Goal: Book appointment/travel/reservation

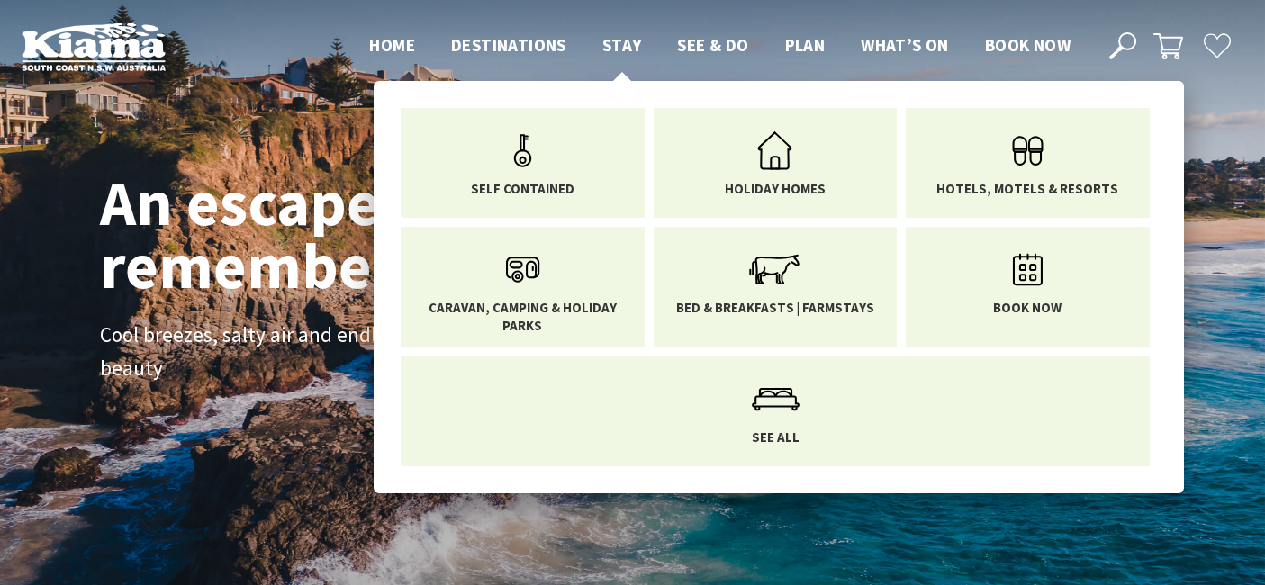
scroll to position [275, 1251]
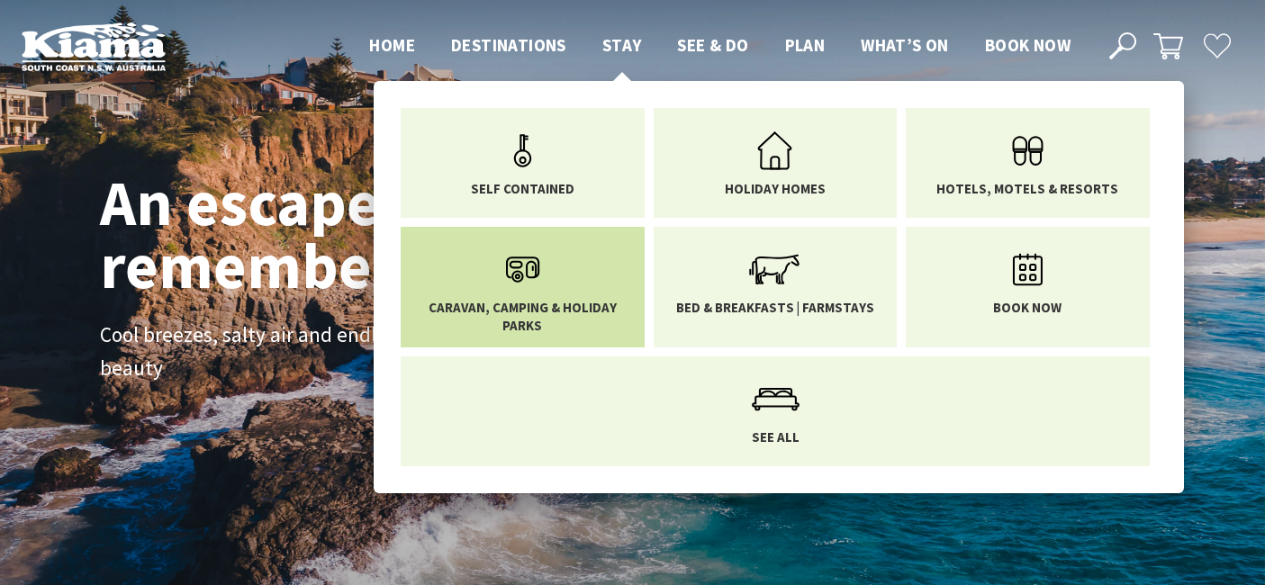
click at [518, 282] on use "Main Menu" at bounding box center [522, 270] width 33 height 26
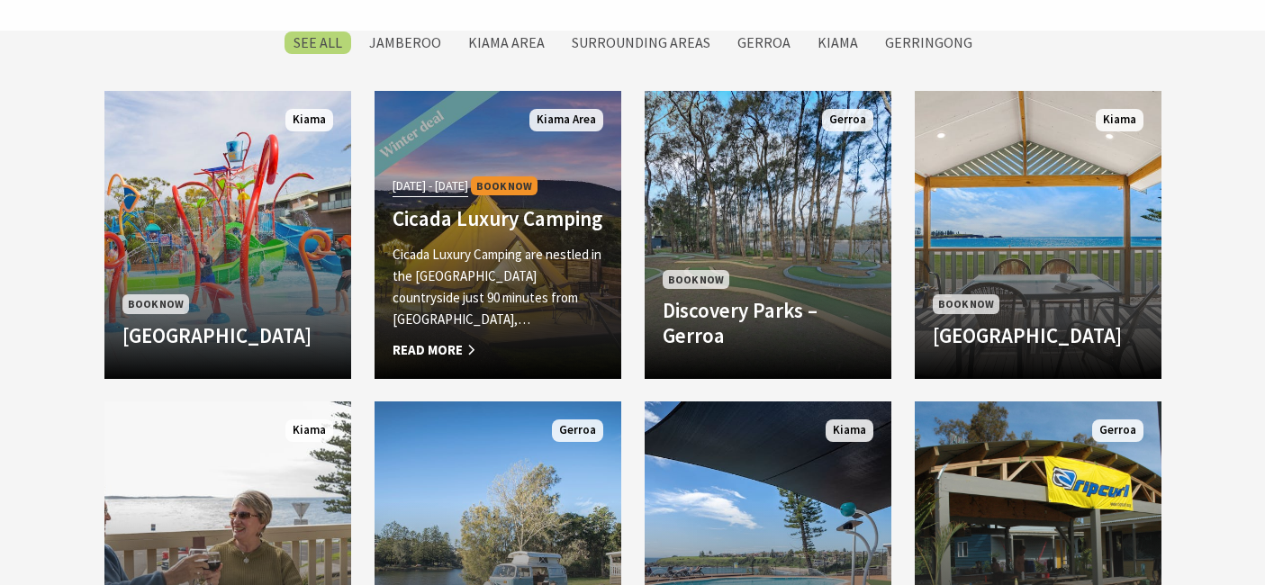
scroll to position [1513, 0]
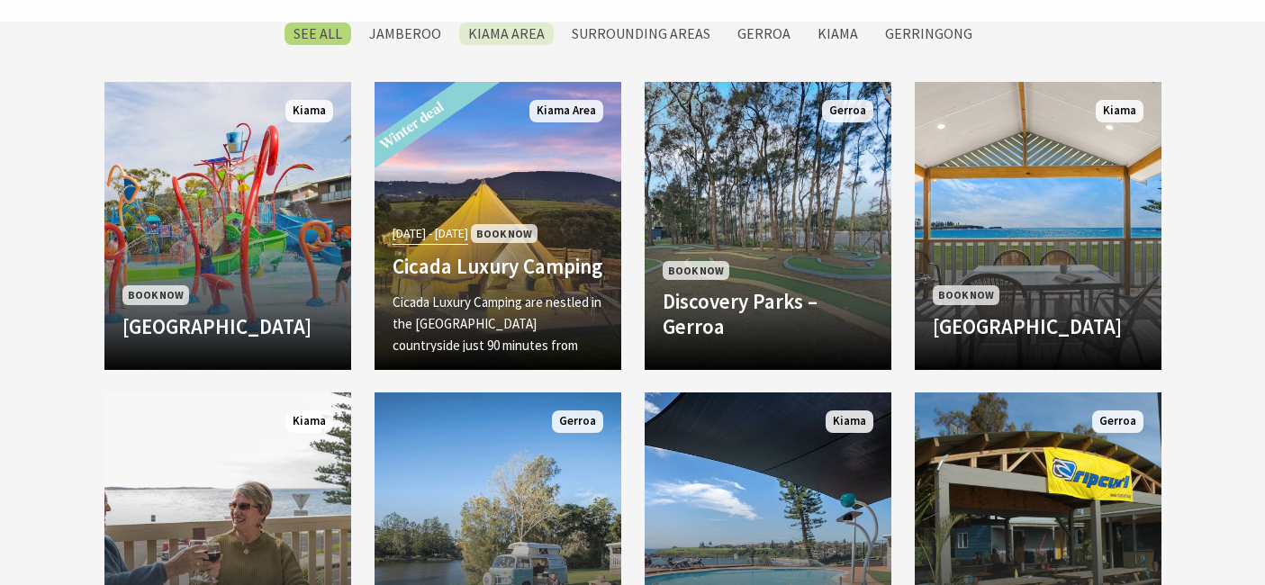
click at [507, 25] on label "Kiama Area" at bounding box center [506, 34] width 95 height 23
click at [0, 0] on input "Kiama Area" at bounding box center [0, 0] width 0 height 0
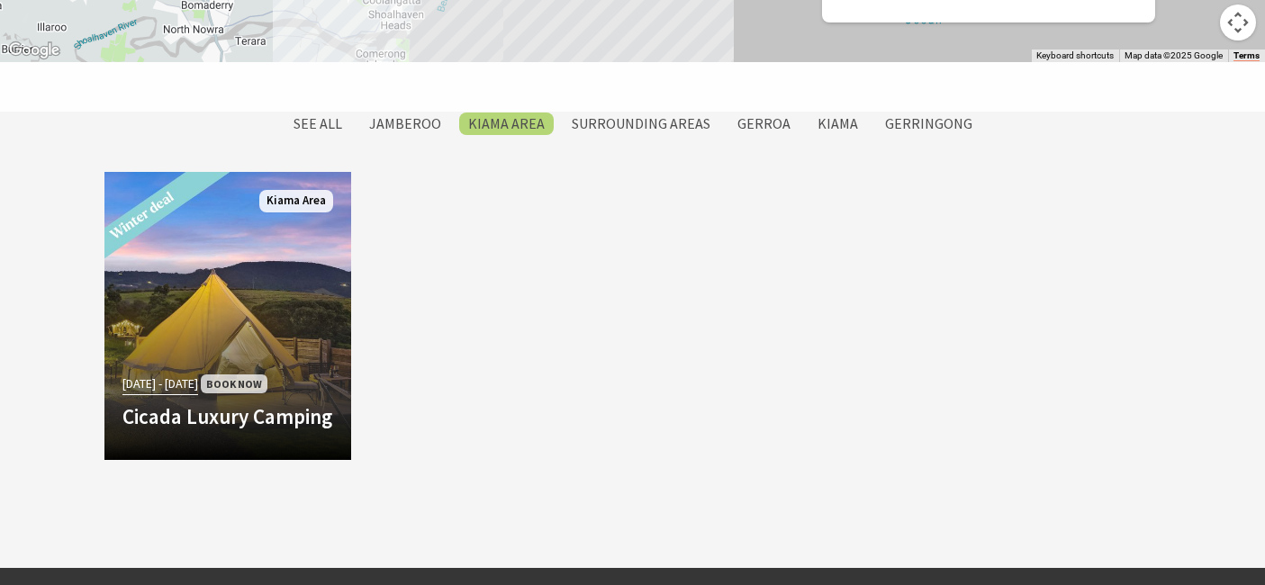
scroll to position [1424, 0]
click at [813, 126] on label "Kiama" at bounding box center [837, 123] width 59 height 23
click at [0, 0] on input "Kiama" at bounding box center [0, 0] width 0 height 0
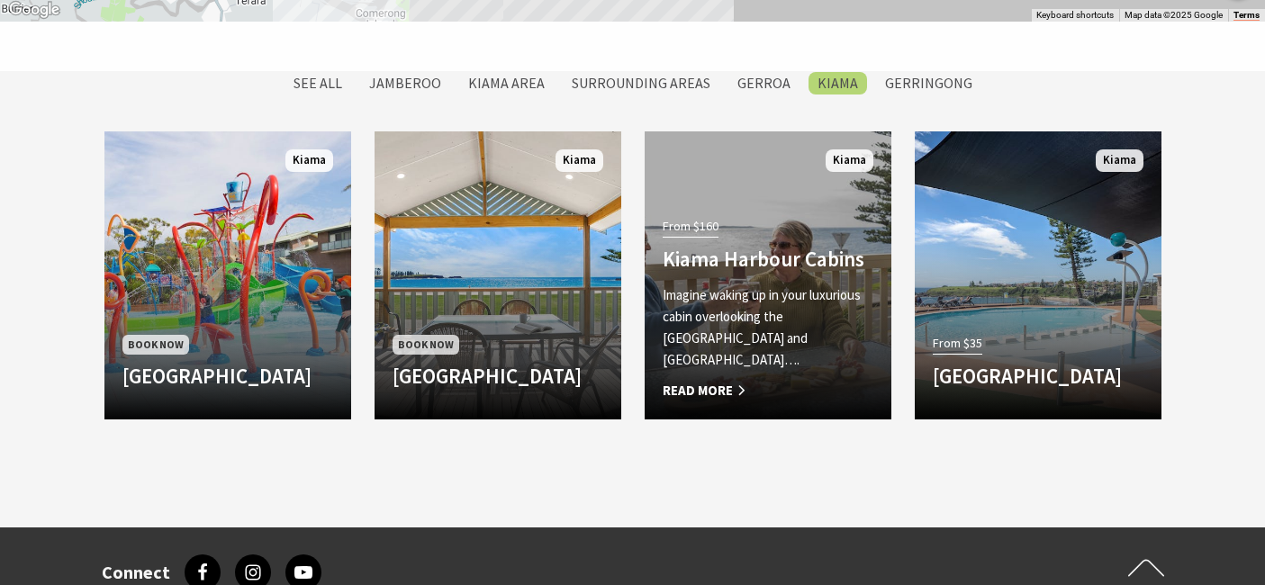
scroll to position [1467, 0]
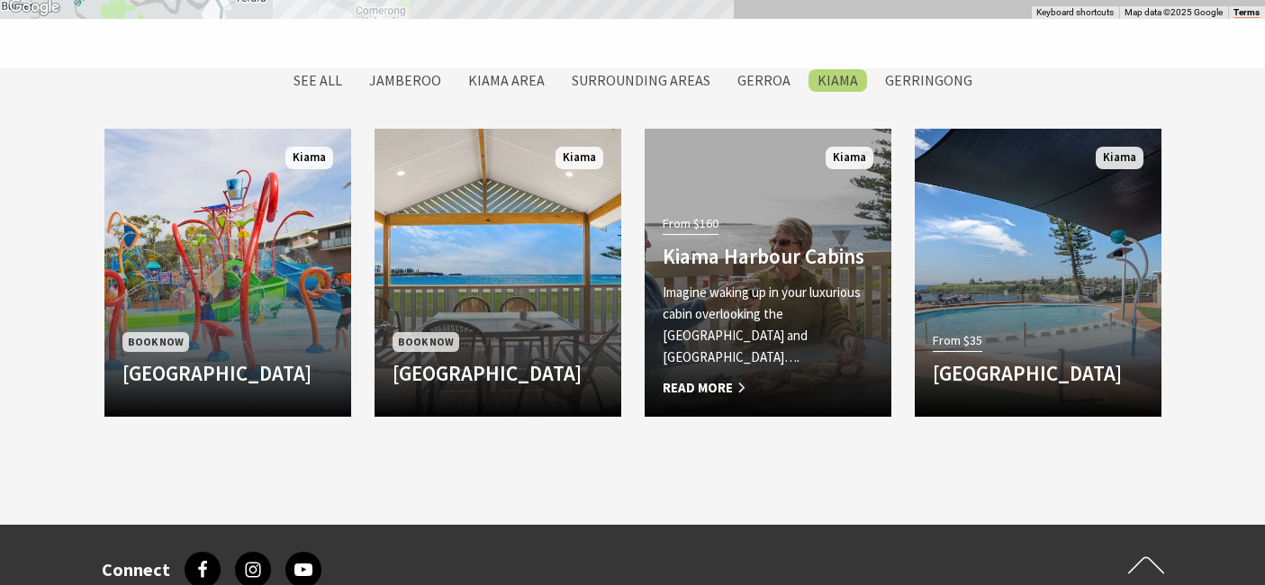
click at [783, 269] on h4 "Kiama Harbour Cabins" at bounding box center [768, 256] width 211 height 25
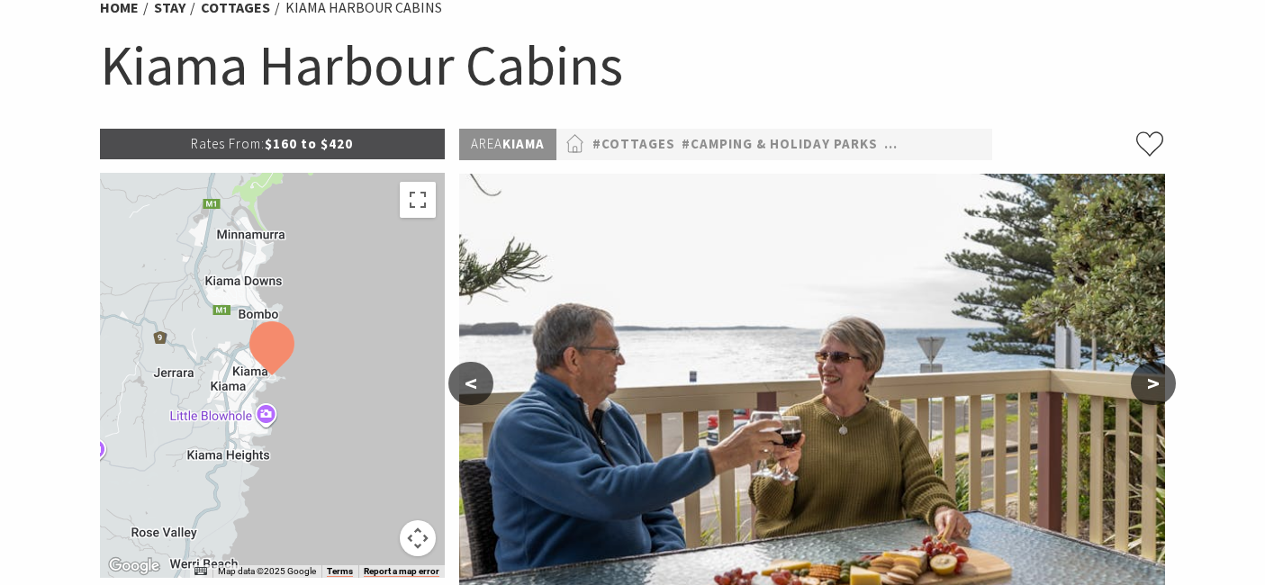
scroll to position [104, 0]
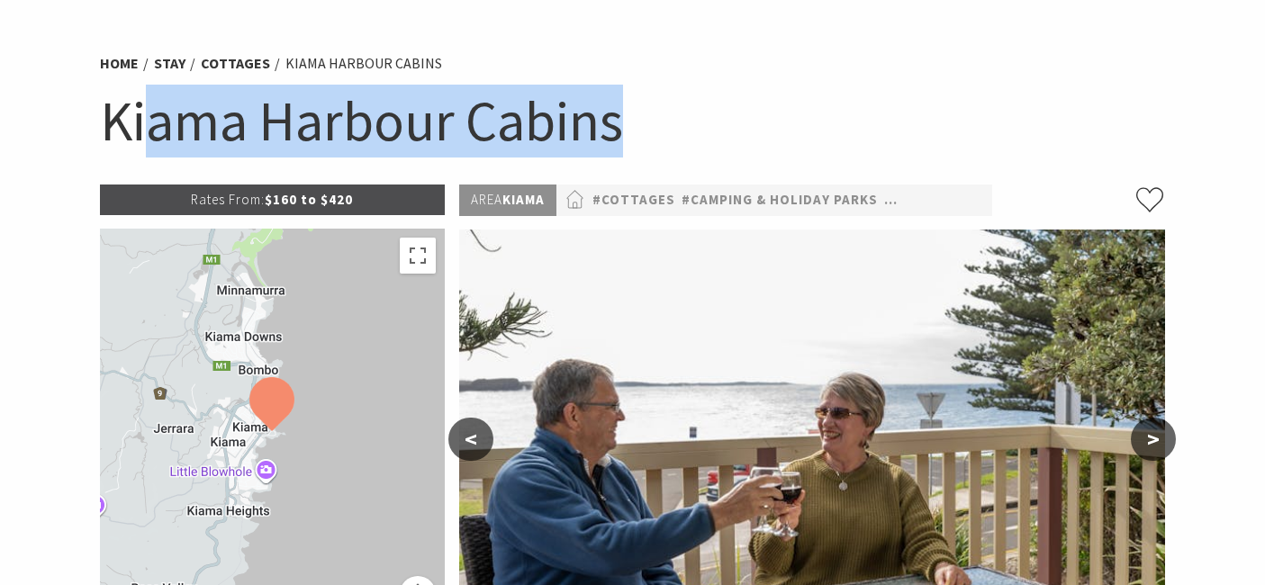
drag, startPoint x: 643, startPoint y: 122, endPoint x: 150, endPoint y: 121, distance: 492.5
click at [150, 121] on h1 "Kiama Harbour Cabins" at bounding box center [633, 121] width 1066 height 73
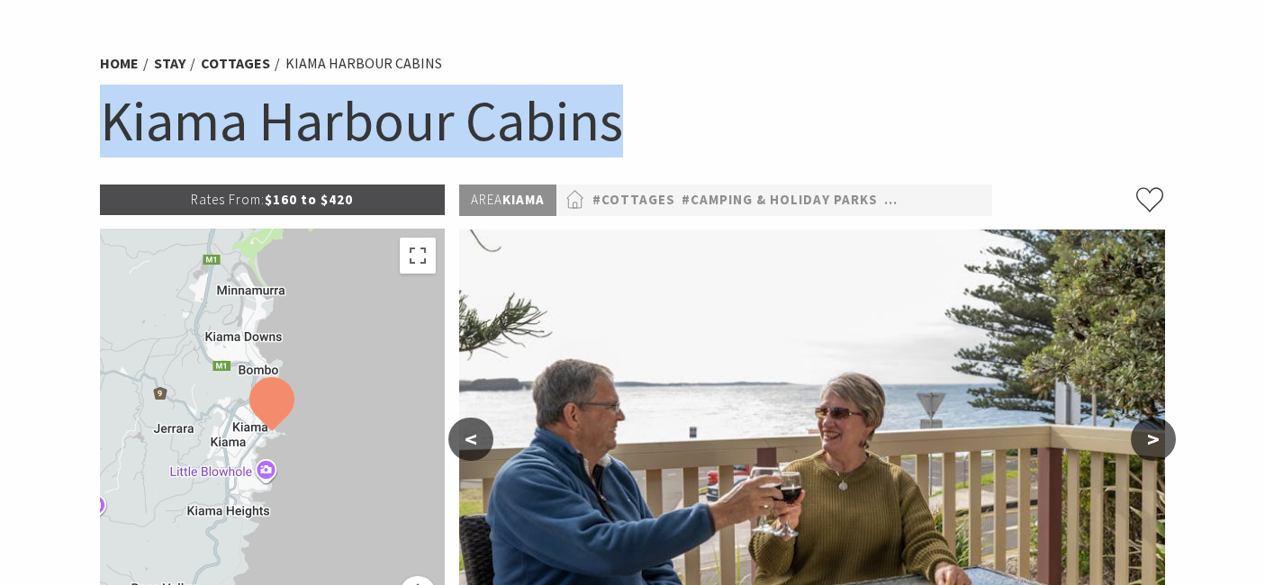
drag, startPoint x: 95, startPoint y: 122, endPoint x: 674, endPoint y: 115, distance: 578.9
click at [675, 117] on div "Home Stay Cottages Kiama Harbour Cabins Kiama Harbour Cabins" at bounding box center [633, 113] width 1080 height 142
copy h1 "Kiama Harbour Cabins"
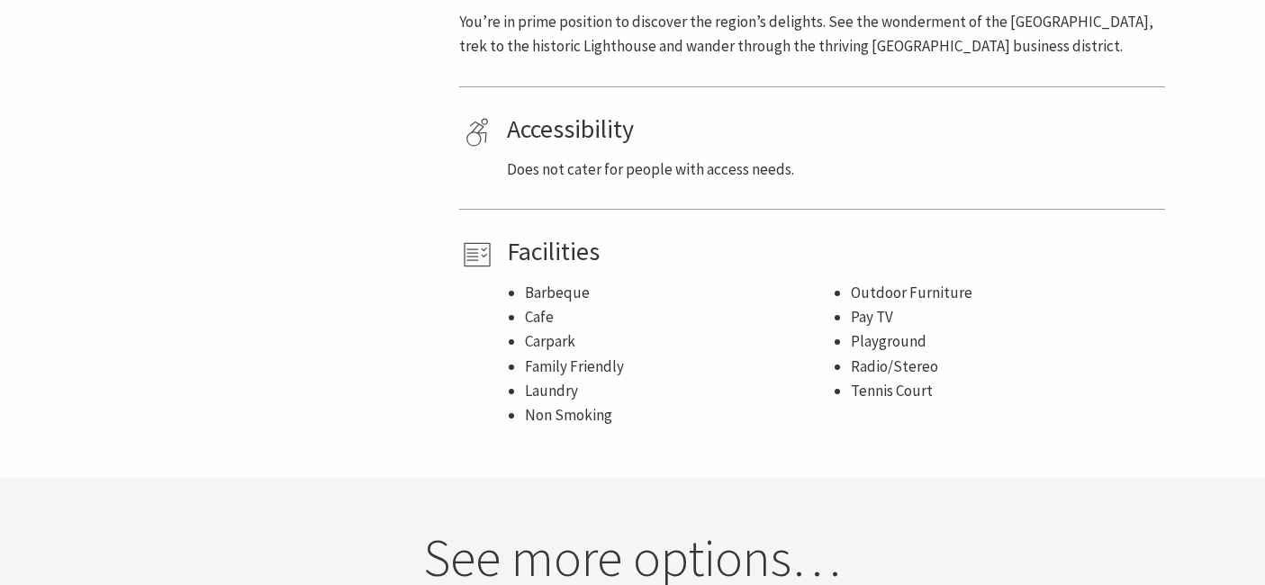
scroll to position [1077, 0]
